Goal: Book appointment/travel/reservation

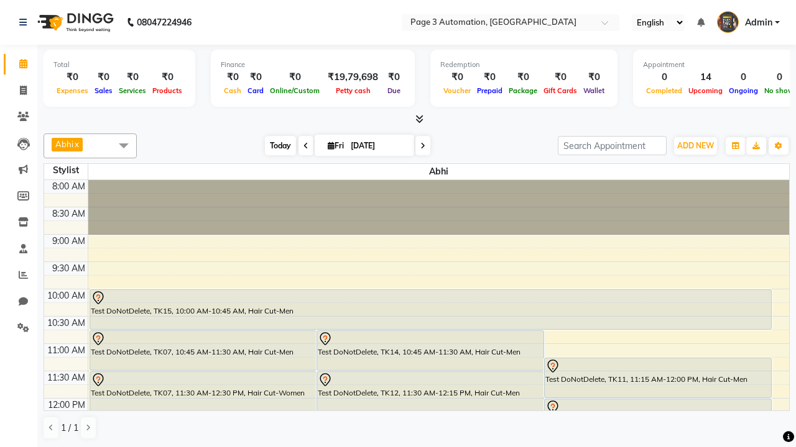
click at [274, 145] on span "Today" at bounding box center [280, 145] width 31 height 19
click at [695, 145] on span "ADD NEW" at bounding box center [695, 145] width 37 height 9
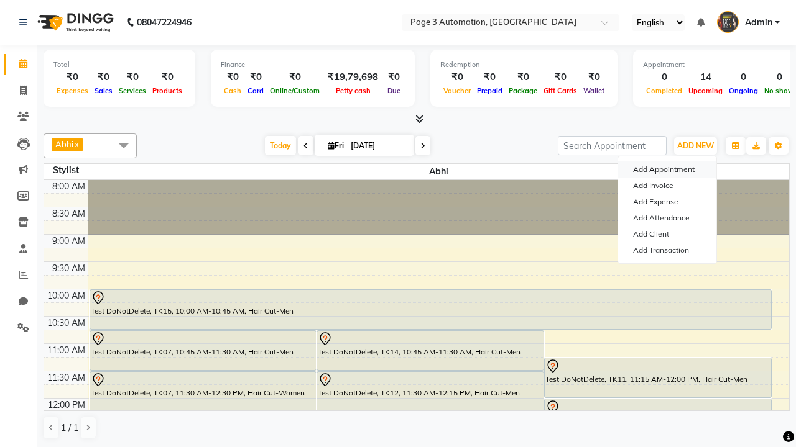
click at [667, 170] on button "Add Appointment" at bounding box center [667, 170] width 98 height 16
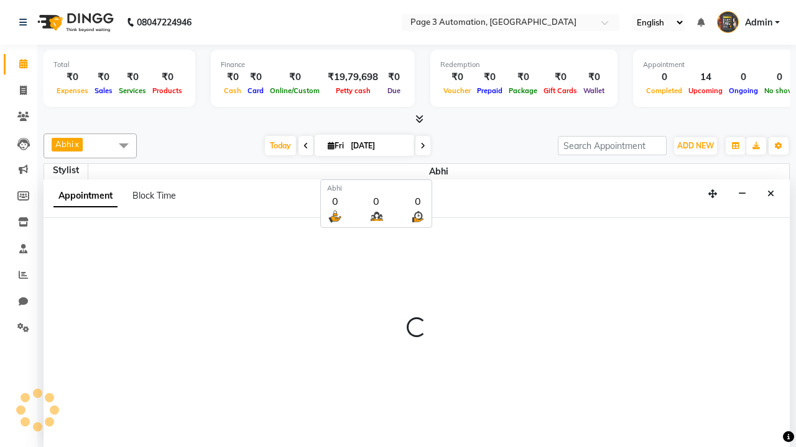
scroll to position [1, 0]
select select "tentative"
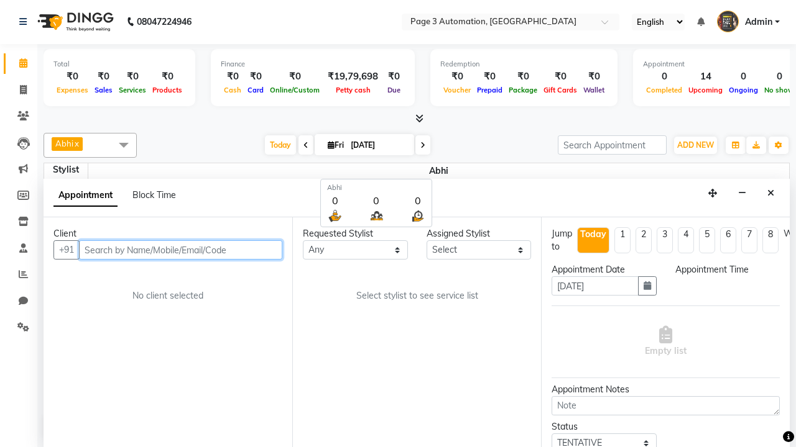
select select "540"
type input "8192346578"
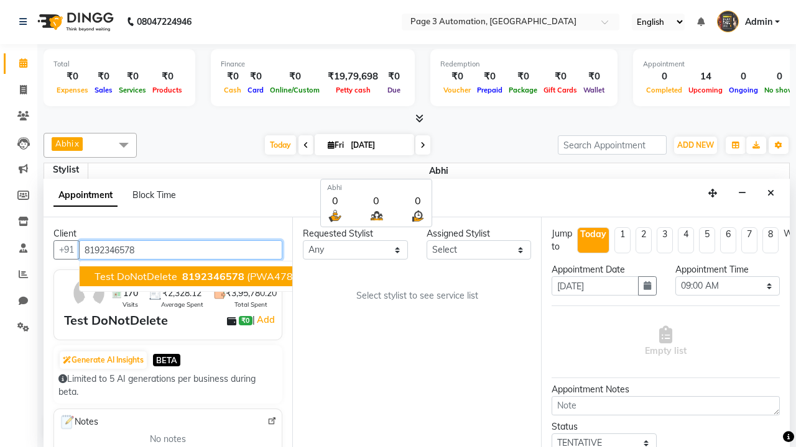
click at [182, 277] on span "8192346578" at bounding box center [213, 276] width 62 height 12
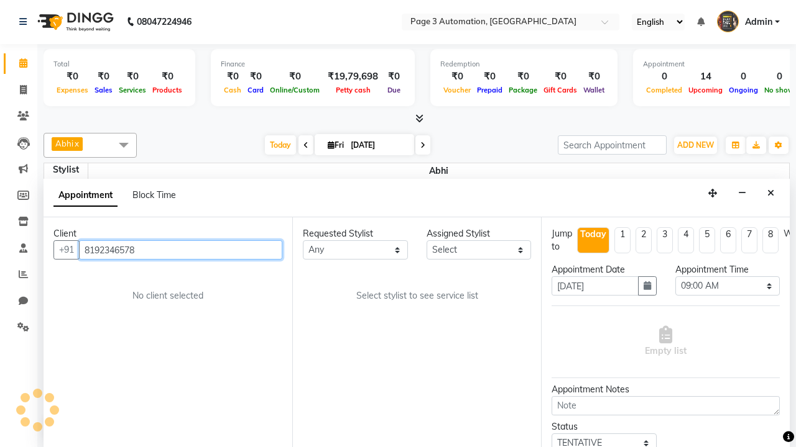
scroll to position [0, 0]
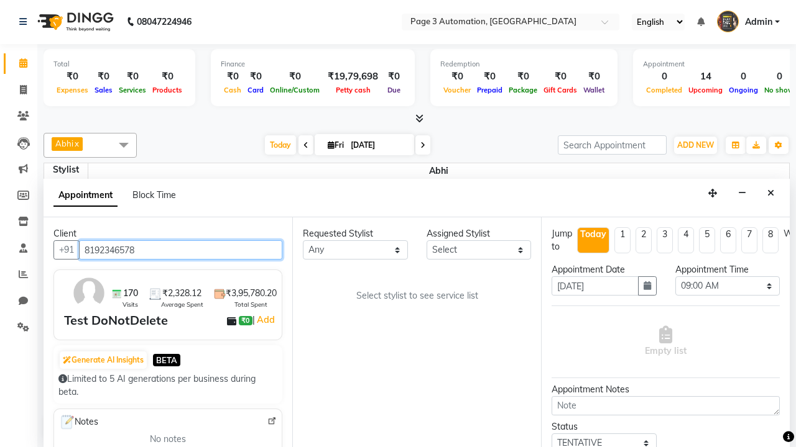
select select "711"
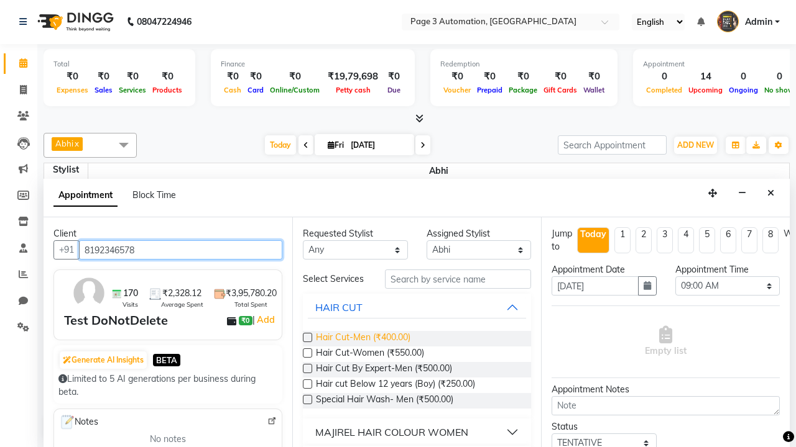
type input "8192346578"
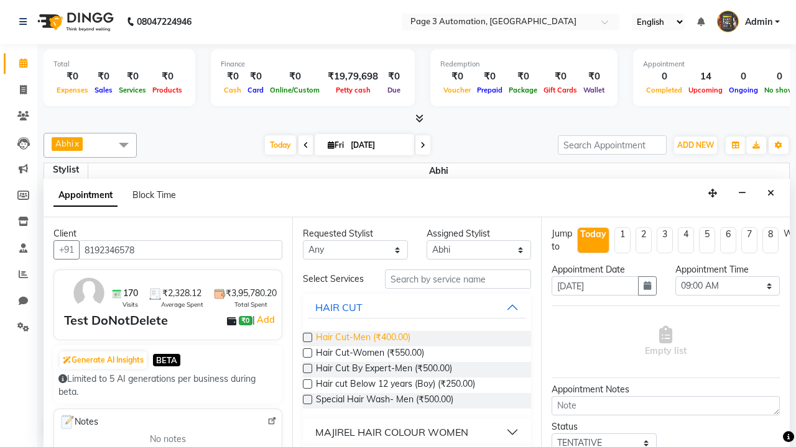
click at [362, 339] on span "Hair Cut-Men (₹400.00)" at bounding box center [363, 339] width 94 height 16
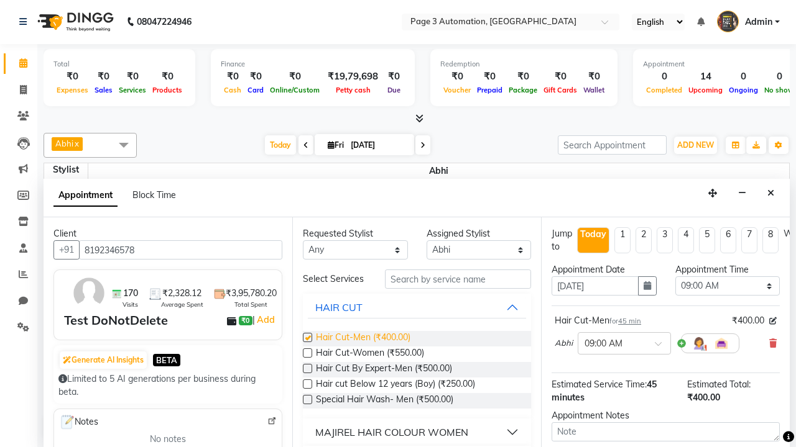
checkbox input "false"
select select "930"
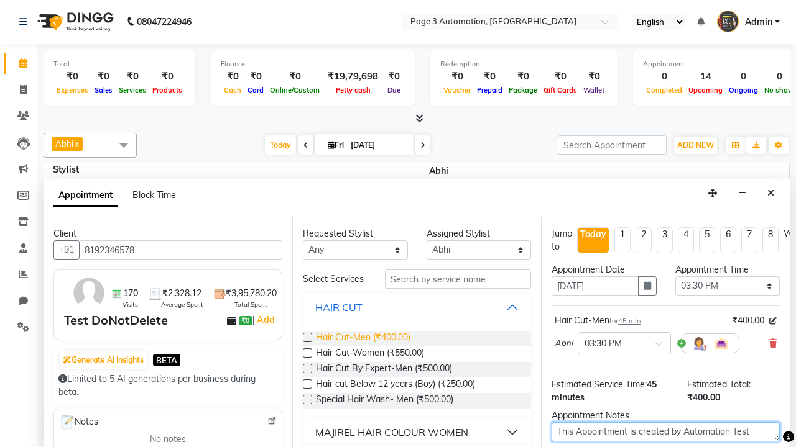
scroll to position [110, 0]
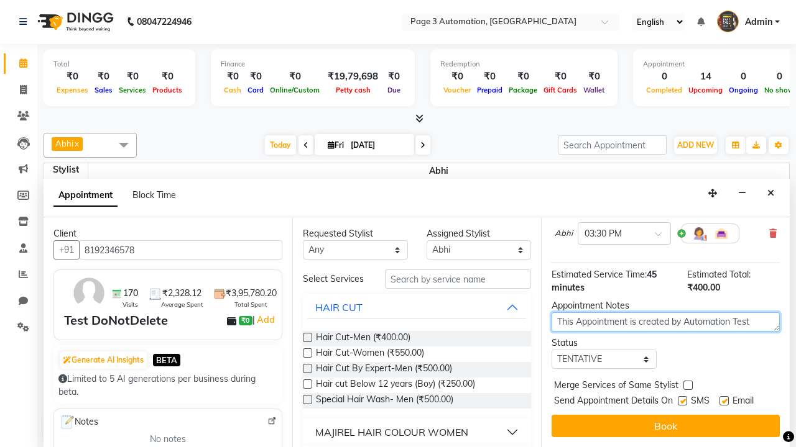
type textarea "This Appointment is created by Automation Test"
click at [682, 401] on label at bounding box center [681, 401] width 9 height 9
click at [682, 401] on input "checkbox" at bounding box center [681, 402] width 8 height 8
checkbox input "false"
click at [723, 401] on label at bounding box center [723, 401] width 9 height 9
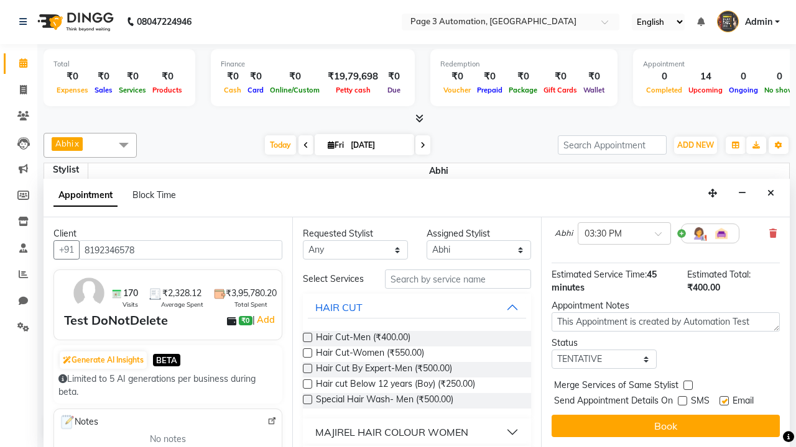
click at [723, 401] on input "checkbox" at bounding box center [723, 402] width 8 height 8
checkbox input "false"
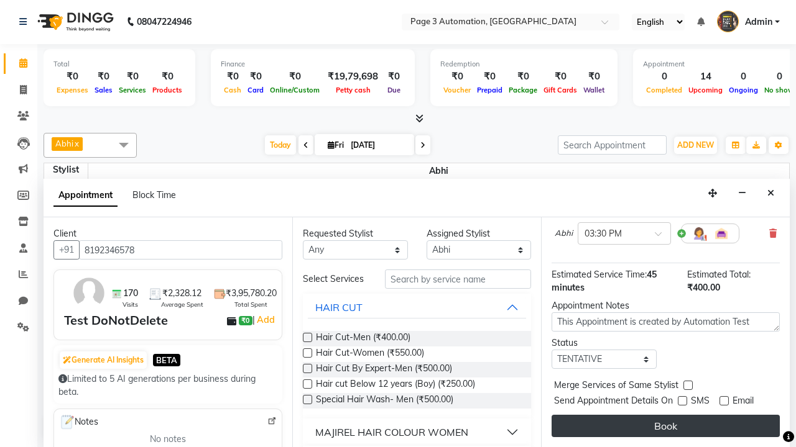
click at [665, 426] on button "Book" at bounding box center [665, 426] width 228 height 22
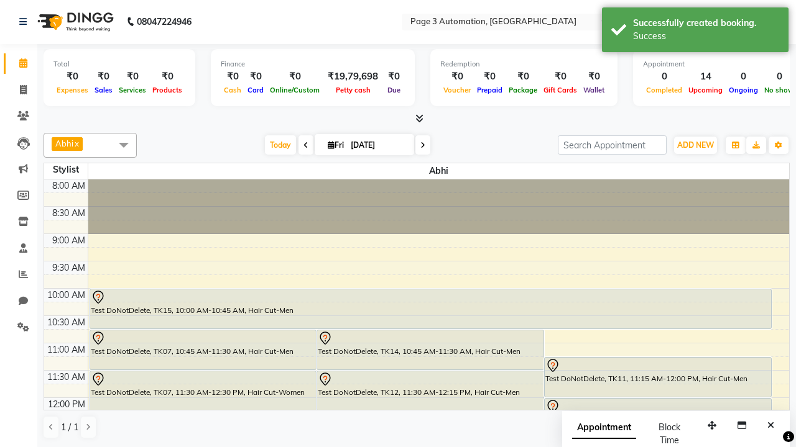
scroll to position [0, 0]
click at [695, 32] on div "Success" at bounding box center [706, 36] width 146 height 13
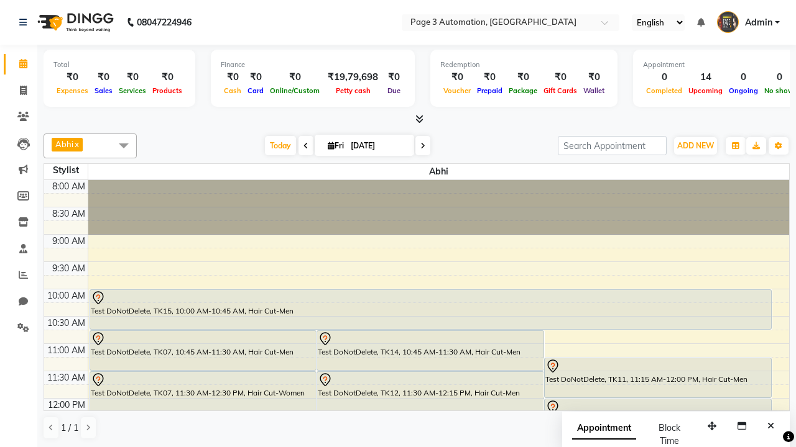
click at [124, 145] on span at bounding box center [123, 146] width 25 height 24
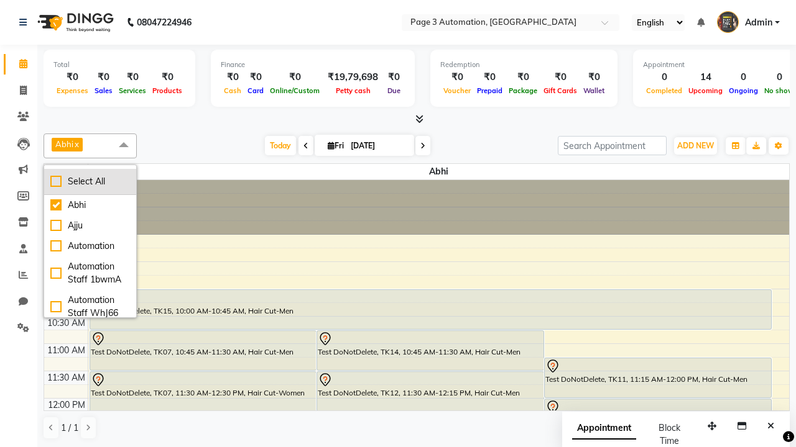
click at [90, 181] on div "Select All" at bounding box center [90, 181] width 80 height 13
checkbox input "true"
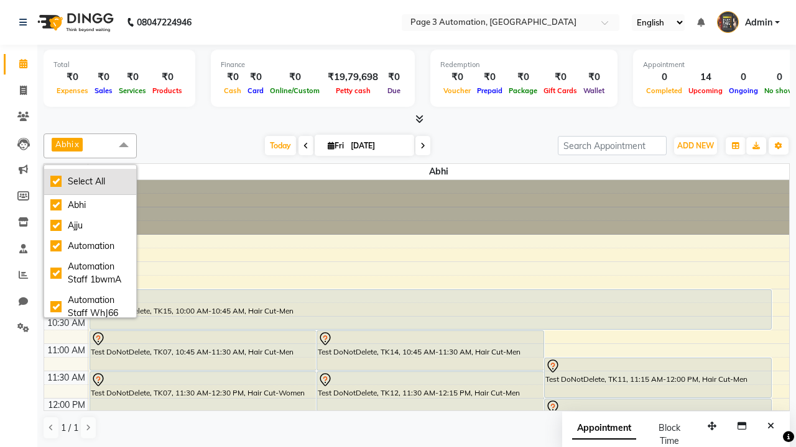
checkbox input "true"
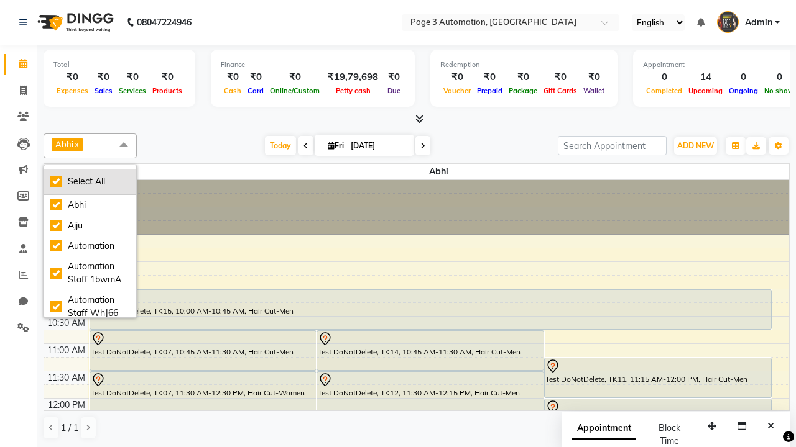
checkbox input "true"
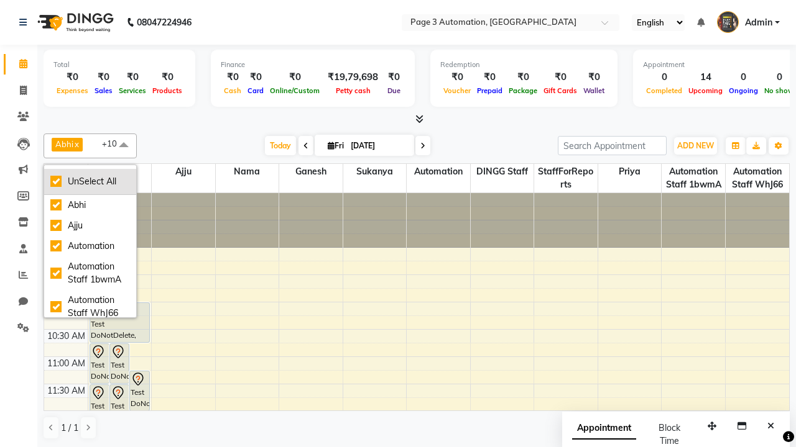
click at [90, 181] on div "UnSelect All" at bounding box center [90, 181] width 80 height 13
checkbox input "false"
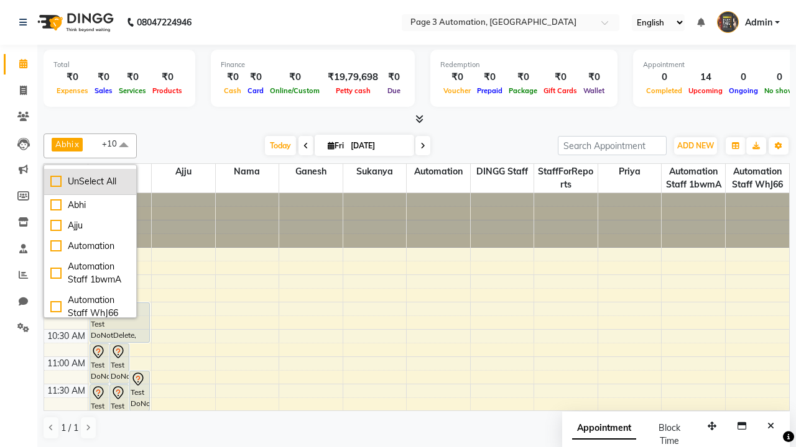
checkbox input "false"
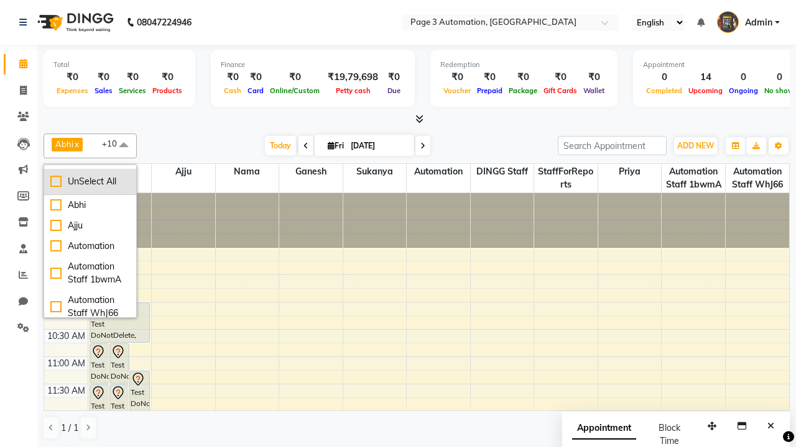
checkbox input "false"
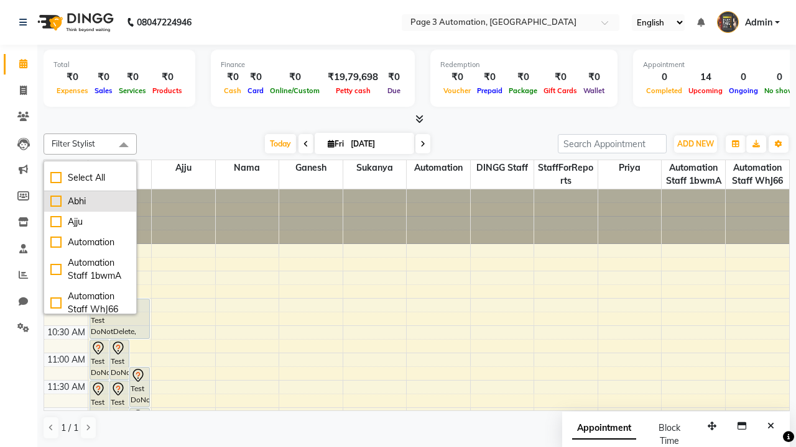
click at [90, 201] on div "Abhi" at bounding box center [90, 201] width 80 height 13
checkbox input "true"
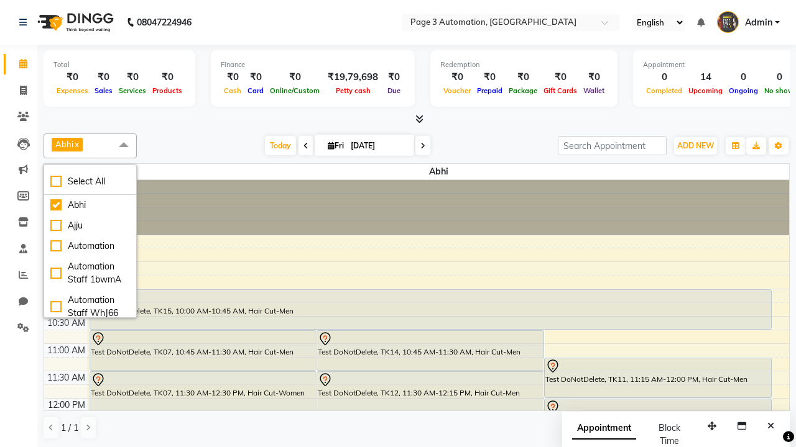
click at [124, 145] on span at bounding box center [123, 146] width 25 height 24
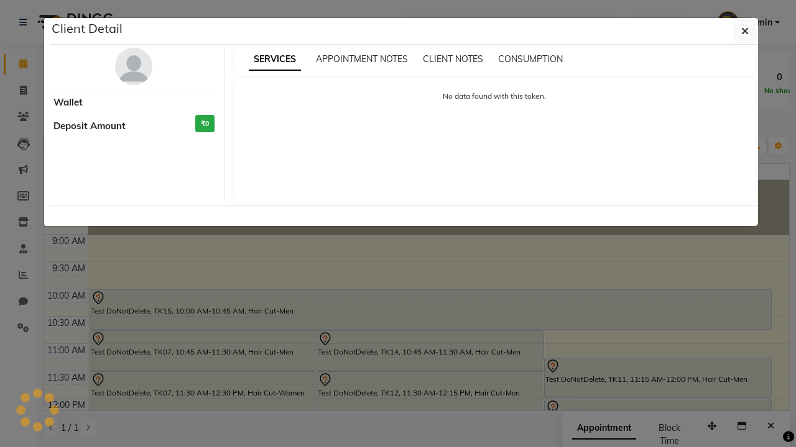
select select "7"
